Goal: Task Accomplishment & Management: Complete application form

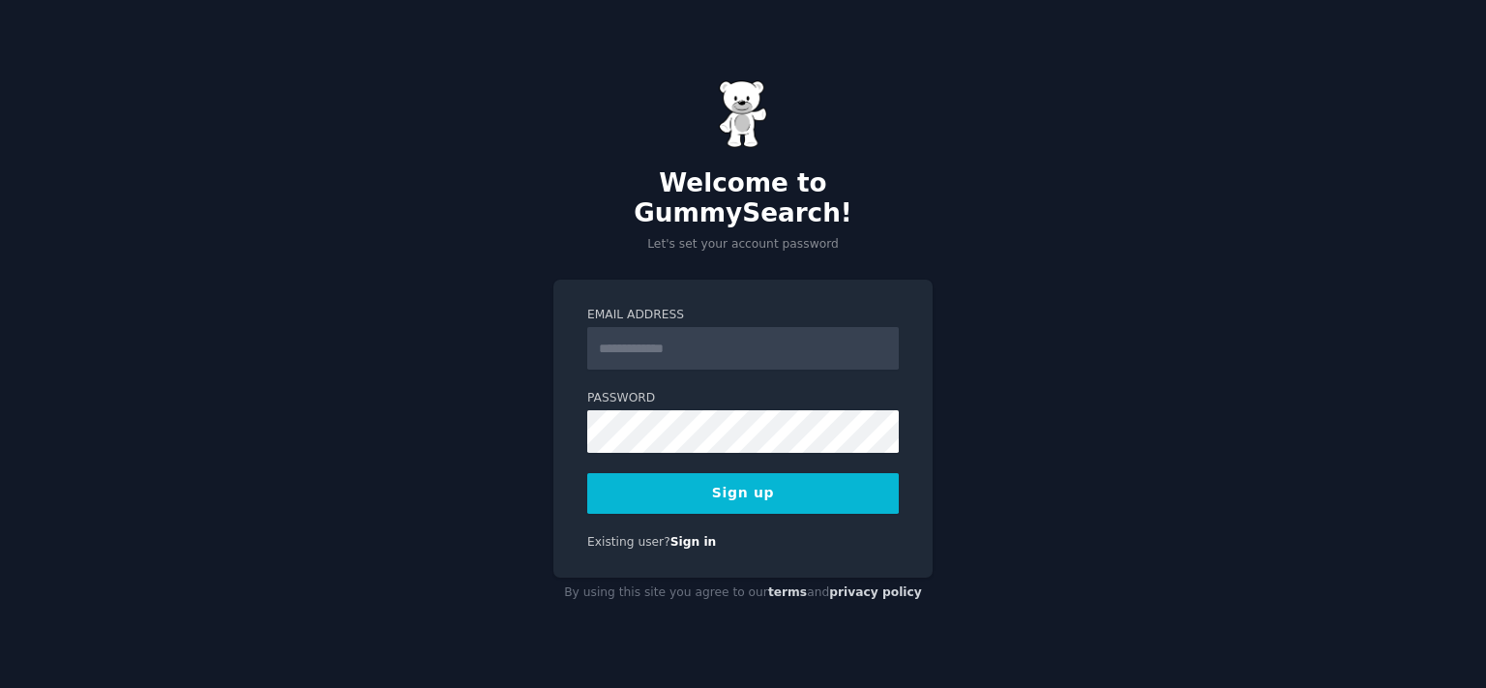
click at [956, 312] on div "Welcome to GummySearch! Let's set your account password Email Address Password …" at bounding box center [743, 344] width 1486 height 688
click at [633, 348] on input "Email Address" at bounding box center [742, 348] width 311 height 43
type input "**********"
click at [784, 481] on button "Sign up" at bounding box center [742, 493] width 311 height 41
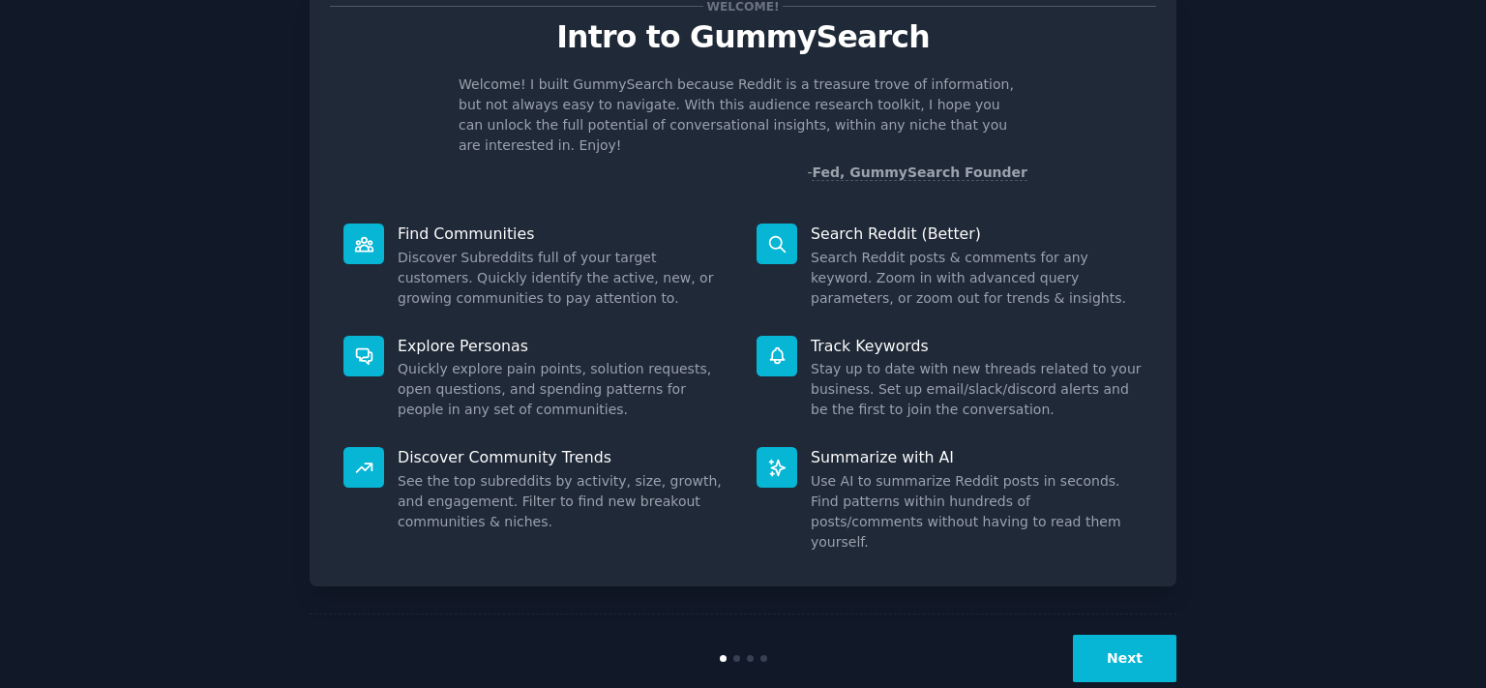
click at [1136, 635] on button "Next" at bounding box center [1125, 658] width 104 height 47
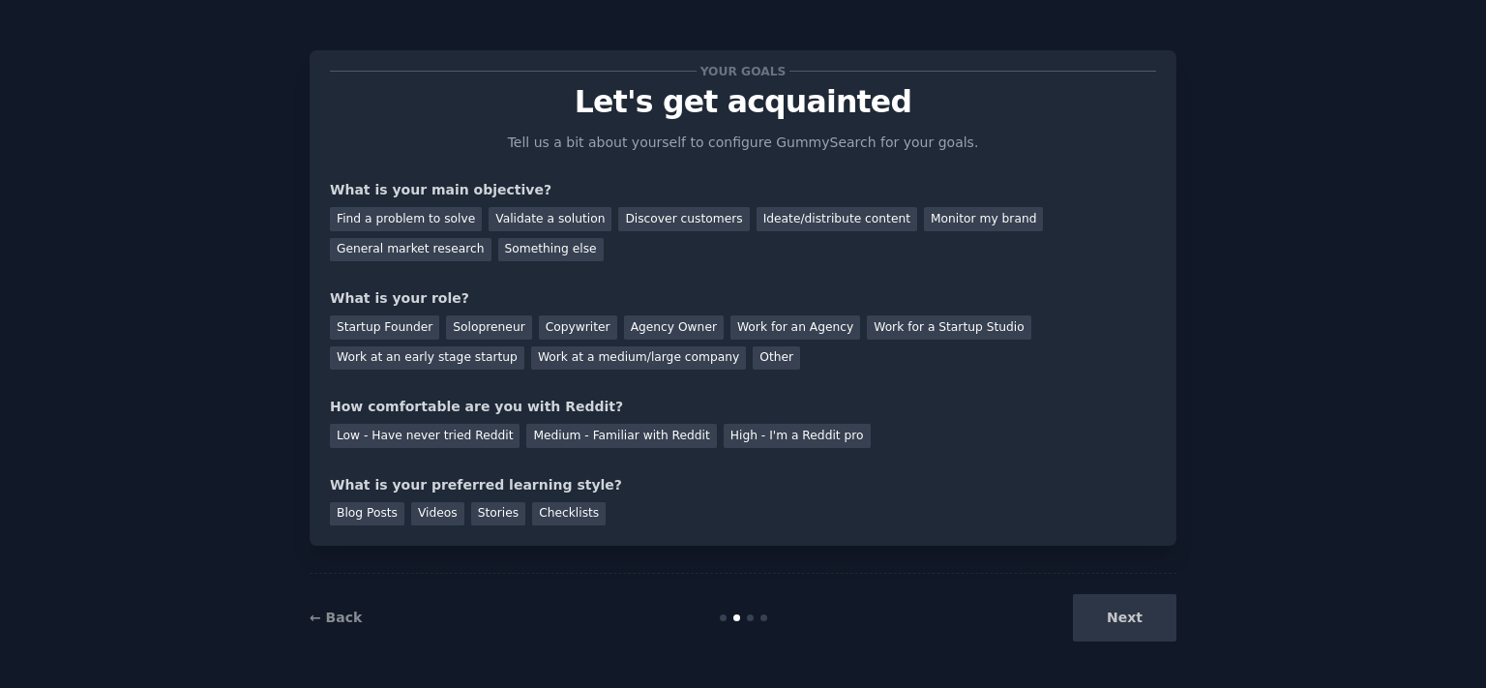
click at [1135, 625] on div "Next" at bounding box center [1031, 617] width 289 height 47
click at [422, 214] on div "Find a problem to solve" at bounding box center [406, 219] width 152 height 24
click at [536, 223] on div "Validate a solution" at bounding box center [549, 219] width 123 height 24
click at [429, 219] on div "Find a problem to solve" at bounding box center [406, 219] width 152 height 24
click at [383, 326] on div "Startup Founder" at bounding box center [384, 327] width 109 height 24
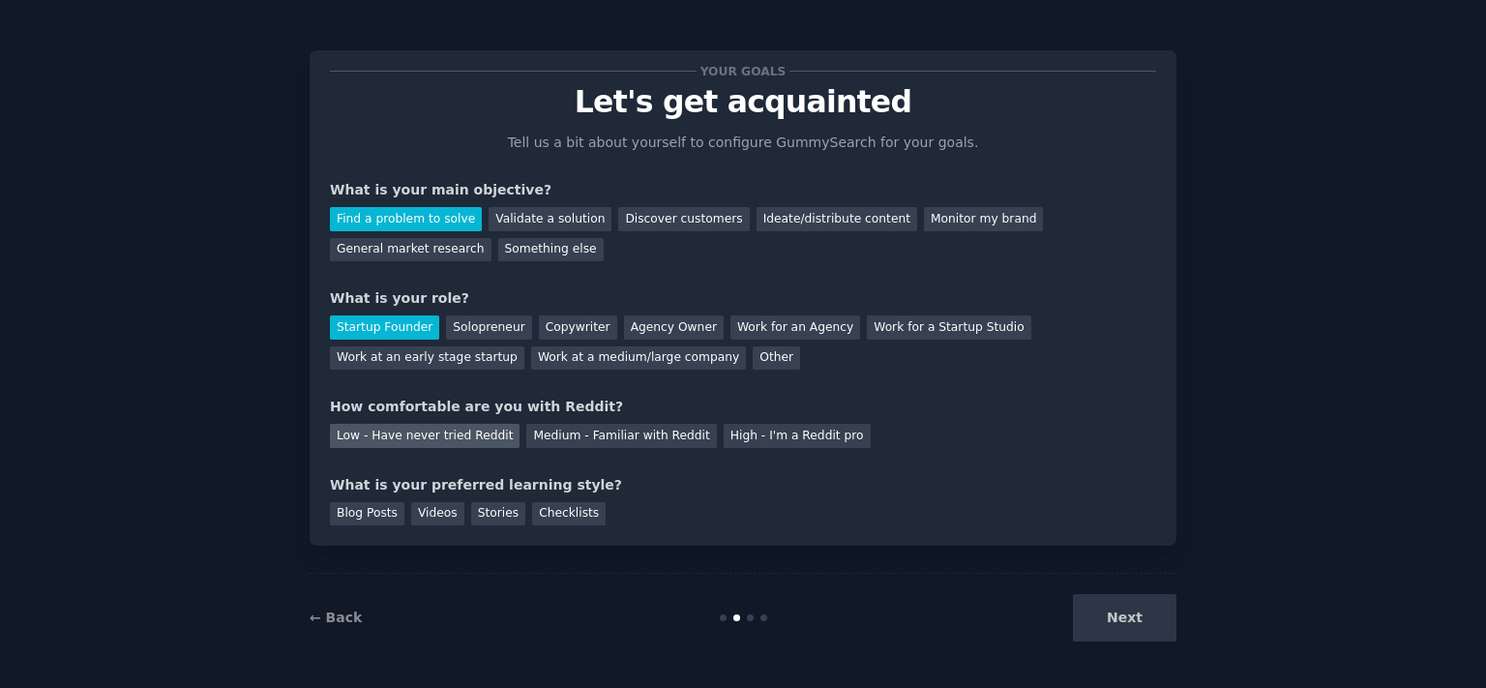
click at [444, 438] on div "Low - Have never tried Reddit" at bounding box center [425, 436] width 190 height 24
click at [395, 517] on div "Blog Posts Videos Stories Checklists" at bounding box center [743, 510] width 826 height 31
click at [411, 513] on div "Videos" at bounding box center [437, 514] width 53 height 24
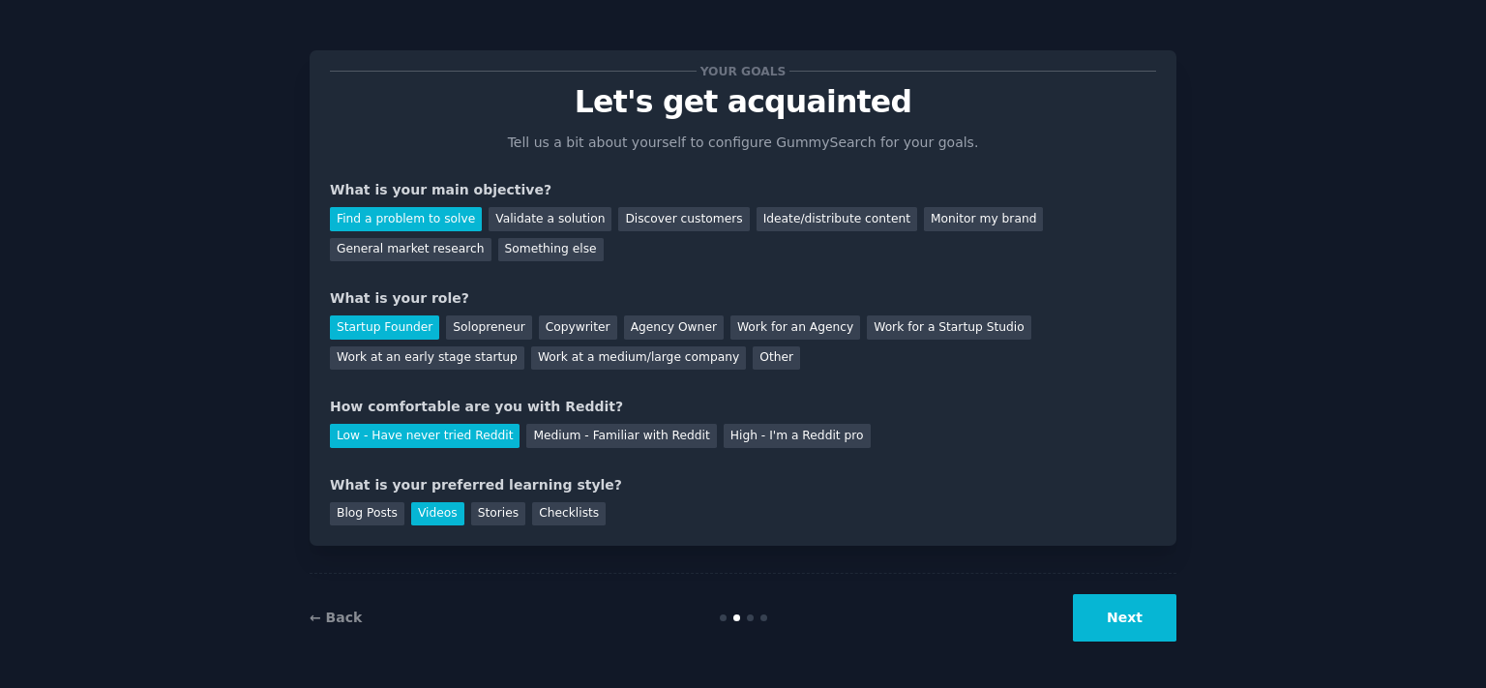
click at [1130, 626] on button "Next" at bounding box center [1125, 617] width 104 height 47
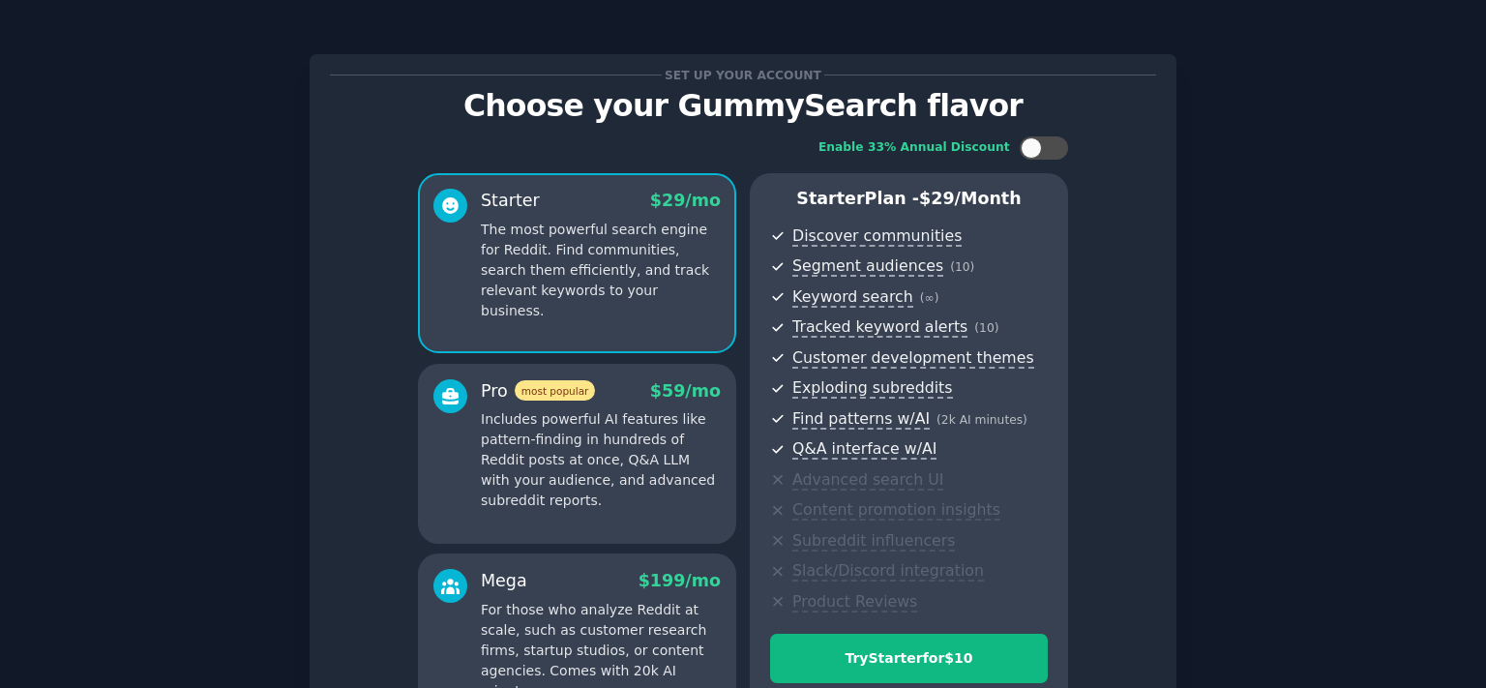
scroll to position [228, 0]
